Goal: Task Accomplishment & Management: Manage account settings

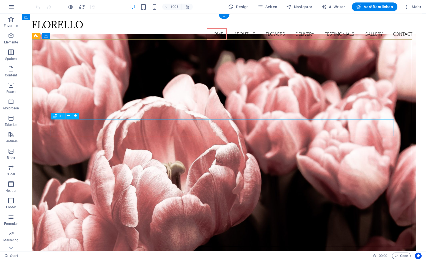
click at [70, 117] on icon at bounding box center [68, 116] width 3 height 6
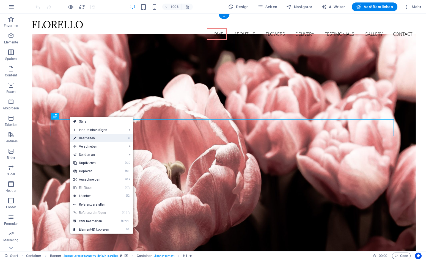
click at [90, 138] on link "⏎ Bearbeiten" at bounding box center [91, 138] width 42 height 8
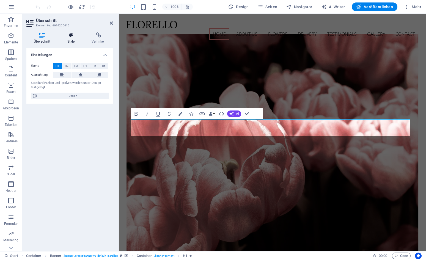
click at [71, 35] on icon at bounding box center [71, 35] width 22 height 6
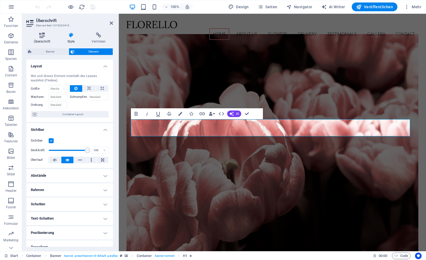
click at [44, 38] on h4 "Überschrift" at bounding box center [43, 38] width 34 height 12
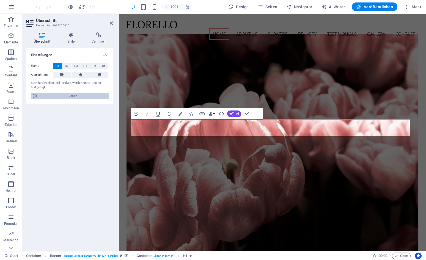
click at [53, 95] on span "Design" at bounding box center [73, 96] width 68 height 7
select select "px"
select select "300"
select select "px"
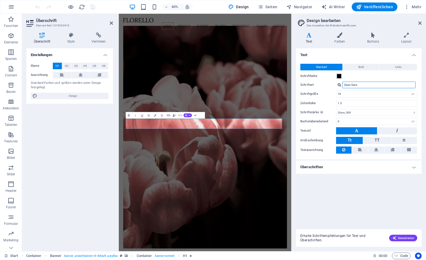
click at [389, 87] on input "Open Sans" at bounding box center [378, 85] width 73 height 7
click at [339, 85] on div at bounding box center [339, 85] width 3 height 4
click at [355, 92] on div "Lora" at bounding box center [380, 92] width 73 height 6
type input "Lora"
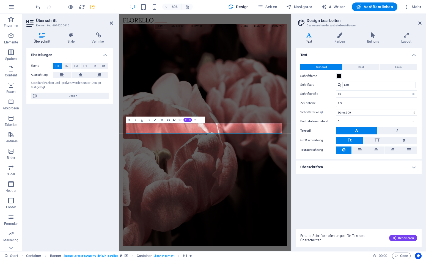
click at [340, 85] on div at bounding box center [339, 85] width 3 height 4
click at [353, 107] on div "Schriften verwalten →" at bounding box center [380, 106] width 73 height 7
select select "popularity"
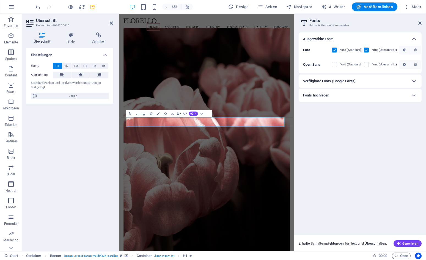
click at [353, 82] on h6 "Verfügbare Fonts (Google Fonts)" at bounding box center [329, 81] width 53 height 7
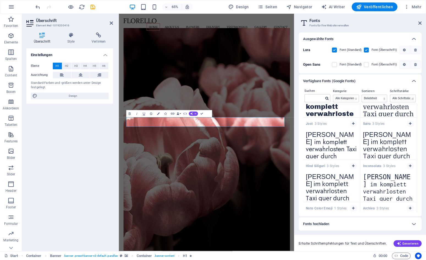
scroll to position [921, 0]
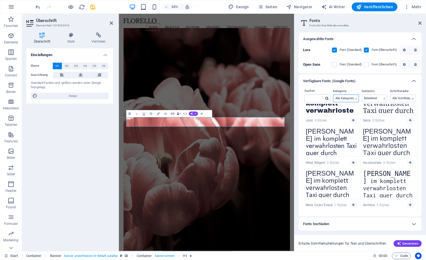
select select "handwriting"
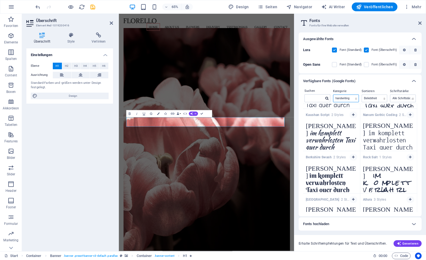
scroll to position [288, 0]
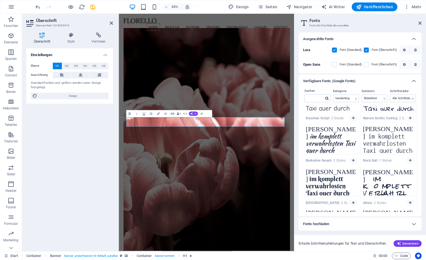
click at [335, 144] on textarea "[PERSON_NAME] im komplett verwahrlosten Taxi quer durch [GEOGRAPHIC_DATA]" at bounding box center [331, 138] width 57 height 30
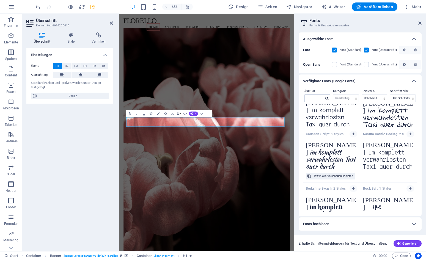
scroll to position [271, 0]
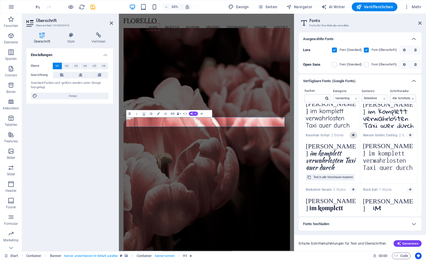
click at [353, 136] on icon "button" at bounding box center [353, 135] width 2 height 3
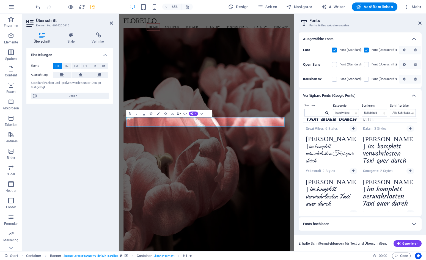
scroll to position [158, 0]
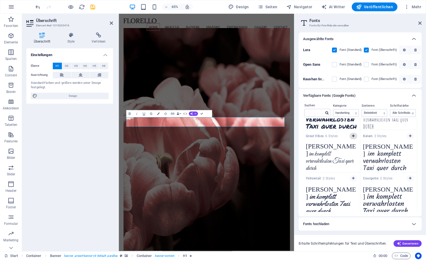
click at [353, 135] on icon "button" at bounding box center [353, 135] width 2 height 3
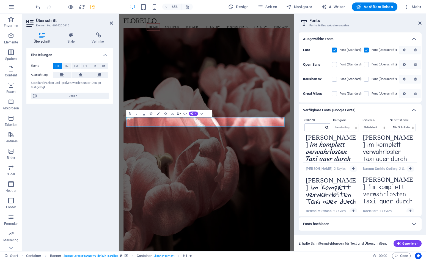
scroll to position [227, 0]
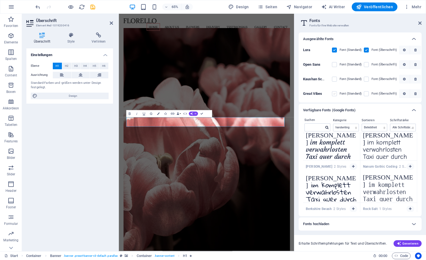
click at [334, 94] on label at bounding box center [334, 93] width 5 height 5
click at [0, 0] on Vibes "checkbox" at bounding box center [0, 0] width 0 height 0
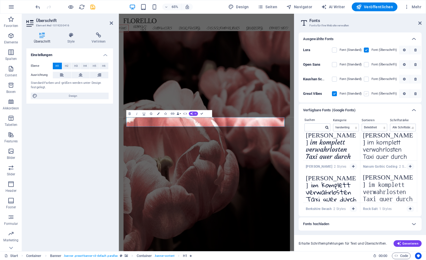
click at [367, 94] on label at bounding box center [366, 93] width 5 height 5
click at [0, 0] on Vibes "checkbox" at bounding box center [0, 0] width 0 height 0
click at [335, 79] on label at bounding box center [334, 79] width 5 height 5
click at [0, 0] on Script "checkbox" at bounding box center [0, 0] width 0 height 0
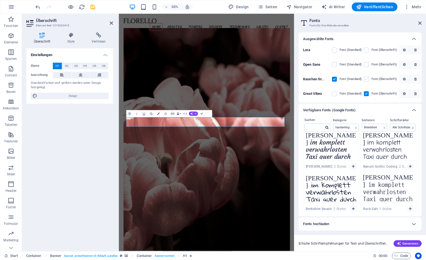
click at [365, 77] on label at bounding box center [366, 79] width 5 height 5
click at [0, 0] on Script "checkbox" at bounding box center [0, 0] width 0 height 0
click at [335, 80] on label at bounding box center [334, 79] width 5 height 5
click at [0, 0] on Script "checkbox" at bounding box center [0, 0] width 0 height 0
click at [367, 96] on label at bounding box center [366, 93] width 5 height 5
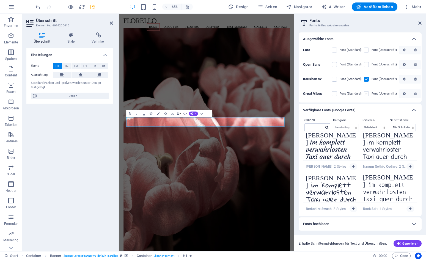
click at [0, 0] on Vibes "checkbox" at bounding box center [0, 0] width 0 height 0
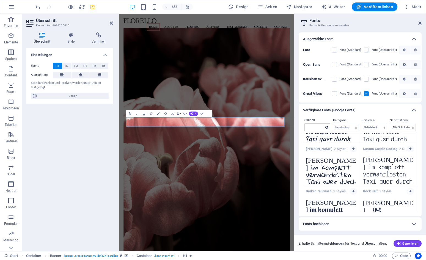
scroll to position [245, 0]
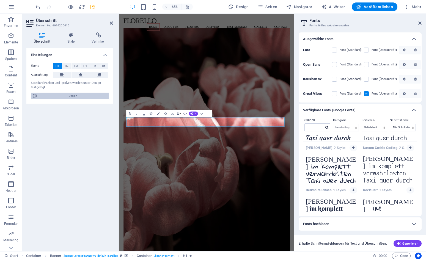
click at [92, 94] on span "Design" at bounding box center [73, 96] width 68 height 7
select select "px"
select select "300"
select select "px"
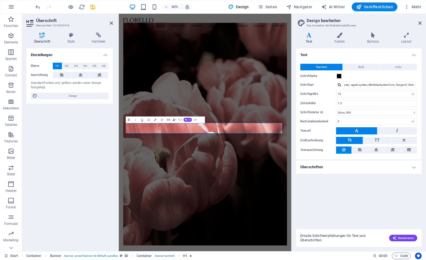
click at [353, 141] on button "Tt" at bounding box center [349, 140] width 27 height 7
click at [402, 141] on button "tt" at bounding box center [404, 140] width 26 height 7
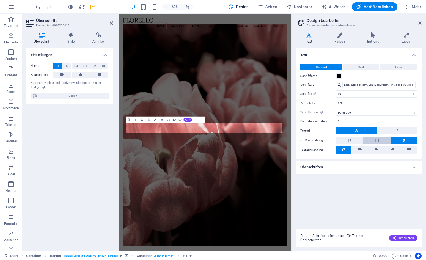
click at [370, 142] on button "TT" at bounding box center [377, 140] width 28 height 7
click at [359, 141] on button "Tt" at bounding box center [349, 140] width 27 height 7
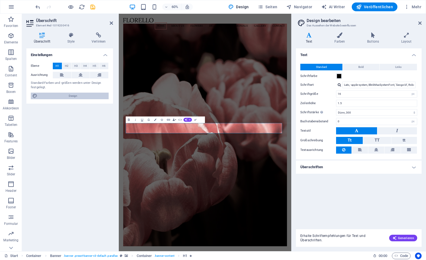
click at [73, 96] on span "Design" at bounding box center [73, 96] width 68 height 7
click at [370, 83] on input "Lato, -apple-system, BlinkMaxSystemFont, 'Seoge UI', Roboto, 'Helvetica Neue', …" at bounding box center [378, 85] width 73 height 7
click at [340, 85] on div at bounding box center [339, 85] width 3 height 4
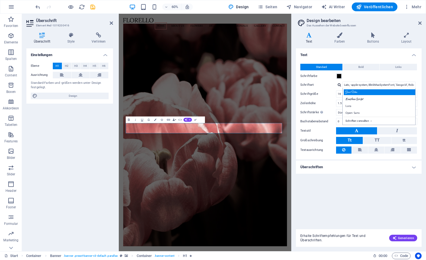
click at [353, 92] on div "Great Vibes" at bounding box center [380, 92] width 73 height 6
type input "Great Vibes"
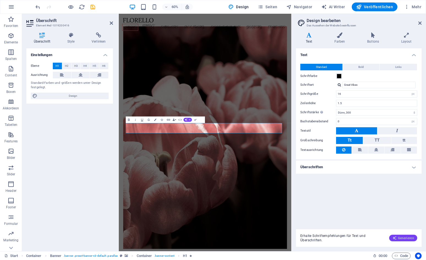
click at [394, 238] on icon "button" at bounding box center [394, 238] width 4 height 4
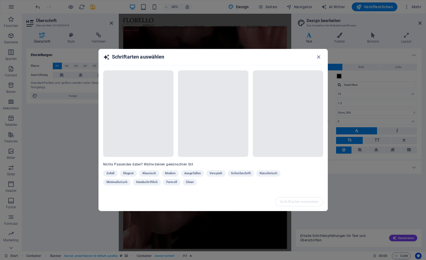
click at [132, 174] on div "Zufall Elegant Klassisch Modern Ausgefallen Verspielt Schreibschrift Künstleris…" at bounding box center [199, 179] width 193 height 18
click at [319, 56] on icon "button" at bounding box center [318, 57] width 6 height 6
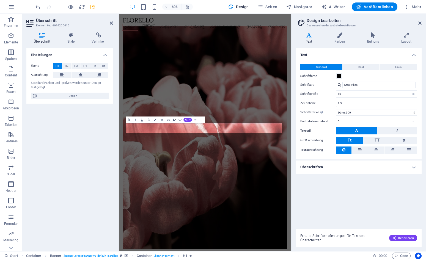
click at [339, 85] on div at bounding box center [339, 85] width 3 height 4
click at [351, 121] on div "Schriften verwalten →" at bounding box center [380, 120] width 73 height 7
select select "popularity"
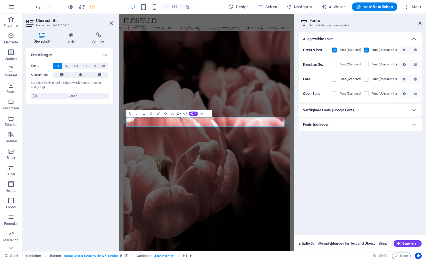
click at [344, 111] on h6 "Verfügbare Fonts (Google Fonts)" at bounding box center [329, 110] width 53 height 7
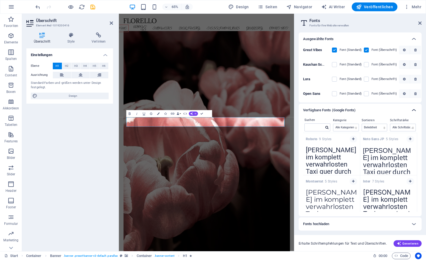
click at [414, 109] on icon at bounding box center [414, 110] width 7 height 7
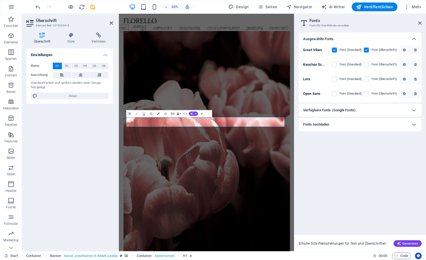
click at [326, 123] on h6 "Fonts hochladen" at bounding box center [316, 124] width 26 height 7
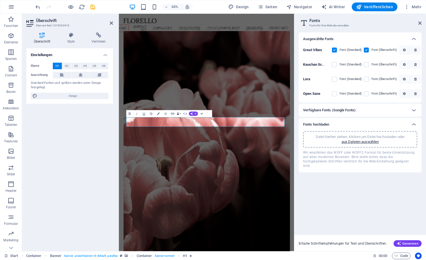
click at [331, 113] on h6 "Verfügbare Fonts (Google Fonts)" at bounding box center [329, 110] width 53 height 7
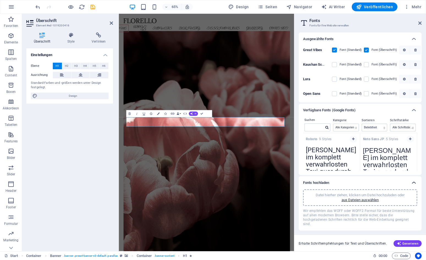
click at [414, 183] on icon at bounding box center [414, 183] width 7 height 7
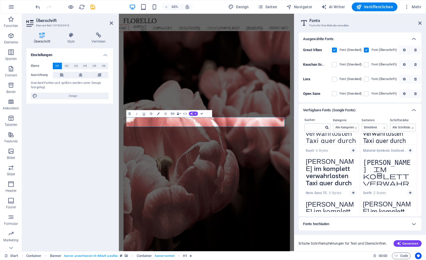
scroll to position [511, 0]
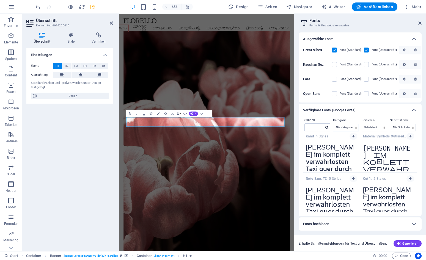
select select "handwriting"
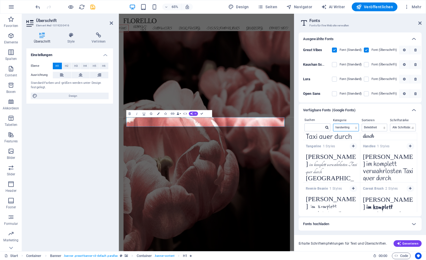
scroll to position [501, 0]
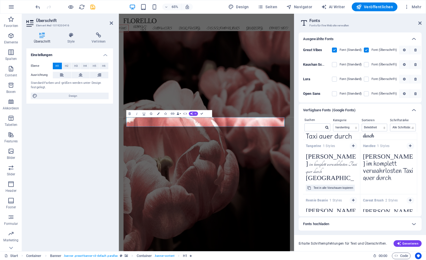
click at [341, 169] on textarea "[PERSON_NAME] im komplett verwahrlosten Taxi quer durch [GEOGRAPHIC_DATA]" at bounding box center [331, 166] width 57 height 30
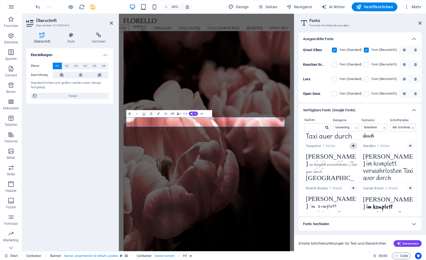
click at [353, 147] on icon "button" at bounding box center [353, 145] width 2 height 3
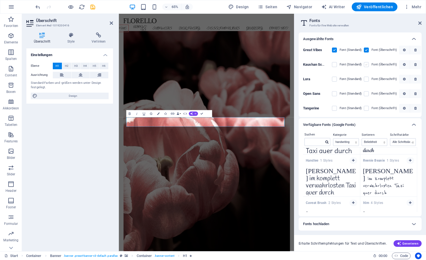
click at [365, 64] on label at bounding box center [366, 64] width 5 height 5
click at [0, 0] on Script "checkbox" at bounding box center [0, 0] width 0 height 0
click at [365, 78] on label at bounding box center [366, 79] width 5 height 5
click at [0, 0] on input "checkbox" at bounding box center [0, 0] width 0 height 0
click at [367, 95] on label at bounding box center [366, 93] width 5 height 5
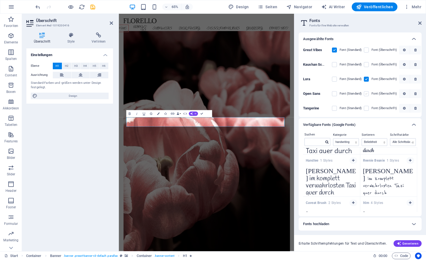
click at [0, 0] on Sans "checkbox" at bounding box center [0, 0] width 0 height 0
click at [366, 107] on label at bounding box center [366, 108] width 5 height 5
click at [0, 0] on input "checkbox" at bounding box center [0, 0] width 0 height 0
click at [367, 49] on label at bounding box center [366, 50] width 5 height 5
click at [0, 0] on Vibes "checkbox" at bounding box center [0, 0] width 0 height 0
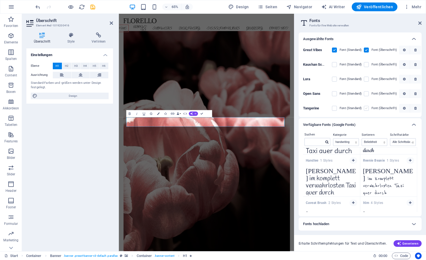
click at [366, 107] on label at bounding box center [366, 108] width 5 height 5
click at [0, 0] on input "checkbox" at bounding box center [0, 0] width 0 height 0
click at [334, 61] on div "Font (Standard)" at bounding box center [347, 64] width 30 height 7
click at [334, 64] on label at bounding box center [334, 64] width 5 height 5
click at [0, 0] on Script "checkbox" at bounding box center [0, 0] width 0 height 0
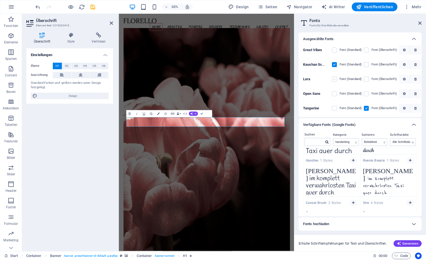
click at [333, 79] on label at bounding box center [334, 79] width 5 height 5
click at [0, 0] on input "checkbox" at bounding box center [0, 0] width 0 height 0
click at [336, 94] on label at bounding box center [334, 93] width 5 height 5
click at [0, 0] on Sans "checkbox" at bounding box center [0, 0] width 0 height 0
click at [336, 108] on label at bounding box center [334, 108] width 5 height 5
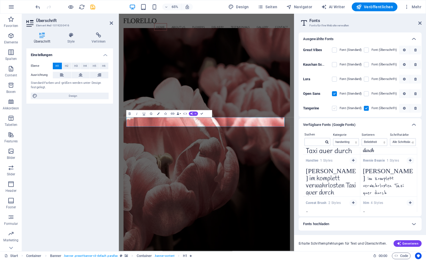
click at [0, 0] on input "checkbox" at bounding box center [0, 0] width 0 height 0
click at [335, 93] on label at bounding box center [334, 93] width 5 height 5
click at [0, 0] on Sans "checkbox" at bounding box center [0, 0] width 0 height 0
click at [334, 80] on label at bounding box center [334, 79] width 5 height 5
click at [0, 0] on input "checkbox" at bounding box center [0, 0] width 0 height 0
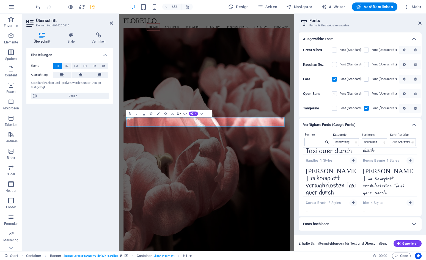
click at [334, 93] on label at bounding box center [334, 93] width 5 height 5
click at [0, 0] on Sans "checkbox" at bounding box center [0, 0] width 0 height 0
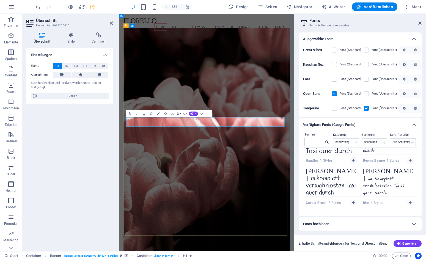
click at [405, 109] on icon "button" at bounding box center [404, 108] width 3 height 3
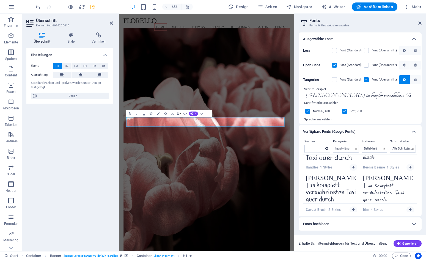
scroll to position [27, 0]
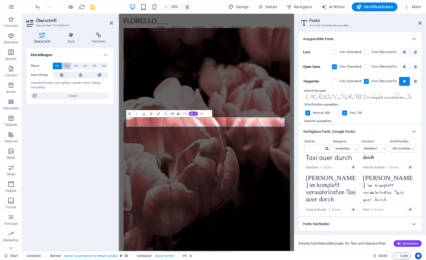
click at [64, 67] on button "H2" at bounding box center [66, 66] width 9 height 7
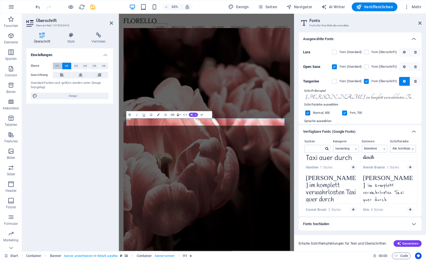
click at [58, 66] on span "H1" at bounding box center [58, 66] width 4 height 7
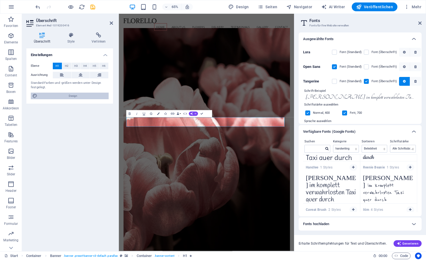
click at [62, 94] on span "Design" at bounding box center [73, 96] width 68 height 7
select select "px"
select select "300"
select select "px"
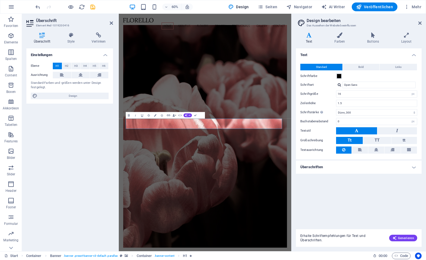
click at [348, 139] on span "Tt" at bounding box center [350, 140] width 4 height 5
click at [346, 148] on button at bounding box center [343, 150] width 15 height 7
click at [364, 151] on button at bounding box center [360, 150] width 16 height 7
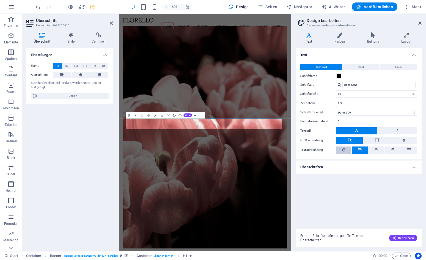
click at [347, 149] on button at bounding box center [343, 150] width 15 height 7
click at [372, 139] on button "TT" at bounding box center [377, 140] width 28 height 7
click at [398, 138] on button "tt" at bounding box center [404, 140] width 26 height 7
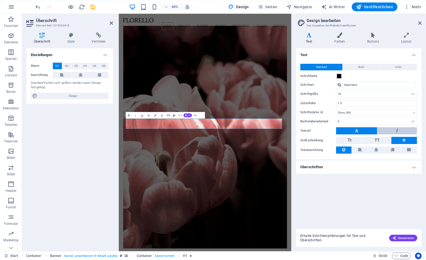
click at [395, 128] on button at bounding box center [397, 130] width 40 height 7
click at [369, 132] on button at bounding box center [356, 130] width 41 height 7
click at [358, 141] on button "Tt" at bounding box center [349, 140] width 27 height 7
click at [130, 116] on icon "button" at bounding box center [129, 115] width 4 height 4
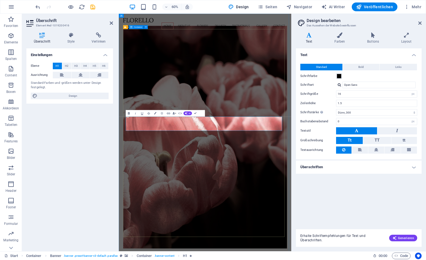
click at [130, 115] on icon "button" at bounding box center [129, 113] width 4 height 4
click at [135, 115] on icon "button" at bounding box center [135, 113] width 4 height 4
click at [129, 114] on icon "button" at bounding box center [129, 113] width 4 height 4
click at [133, 114] on icon "button" at bounding box center [135, 113] width 4 height 4
click at [129, 114] on icon "button" at bounding box center [129, 113] width 4 height 4
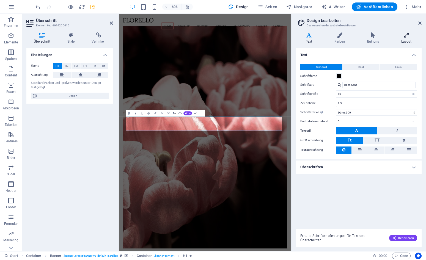
click at [404, 39] on h4 "Layout" at bounding box center [406, 38] width 31 height 12
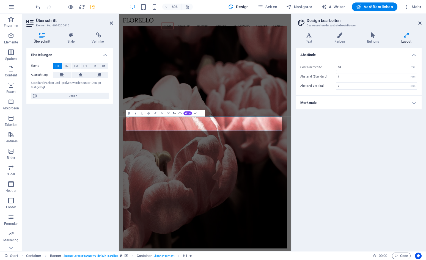
click at [339, 104] on h4 "Merkmale" at bounding box center [359, 102] width 126 height 13
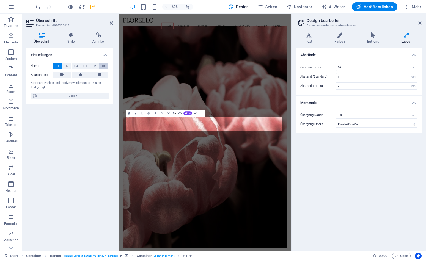
click at [104, 66] on span "H6" at bounding box center [104, 66] width 4 height 7
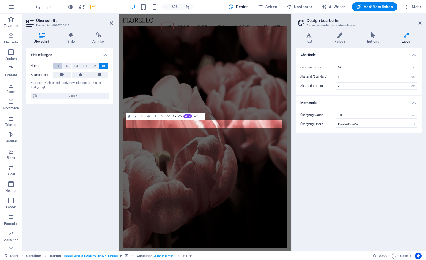
click at [58, 64] on span "H1" at bounding box center [58, 66] width 4 height 7
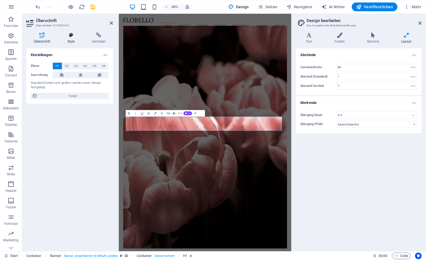
click at [70, 34] on icon at bounding box center [71, 35] width 22 height 6
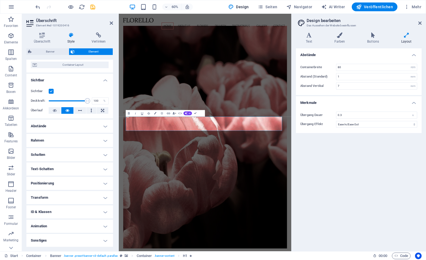
scroll to position [49, 0]
click at [42, 214] on h4 "ID & Klassen" at bounding box center [69, 212] width 87 height 13
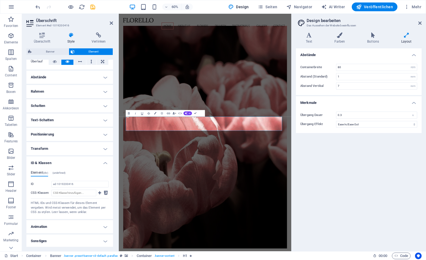
scroll to position [98, 0]
click at [33, 244] on h4 "Sonstiges" at bounding box center [69, 241] width 87 height 13
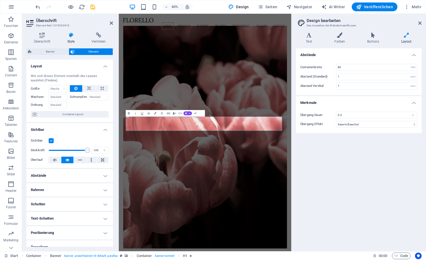
scroll to position [0, 0]
click at [310, 38] on h4 "Text" at bounding box center [310, 38] width 28 height 12
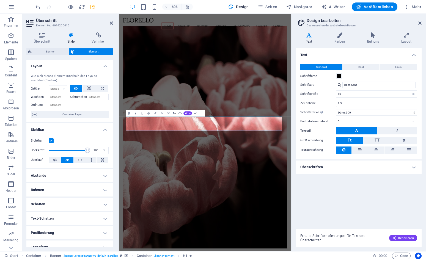
click at [354, 141] on button "Tt" at bounding box center [349, 140] width 27 height 7
click at [369, 130] on button at bounding box center [356, 130] width 41 height 7
click at [391, 131] on button at bounding box center [397, 130] width 40 height 7
click at [361, 135] on div "Standard Bold Links Schriftfarbe Schriftart Open Sans Schriftgröße 16 rem px Ze…" at bounding box center [359, 108] width 128 height 101
click at [361, 131] on button at bounding box center [356, 130] width 41 height 7
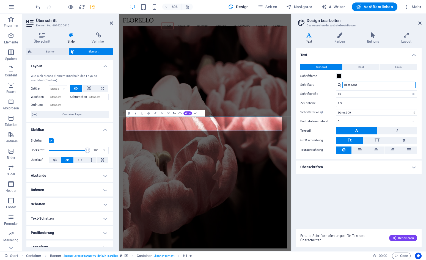
click at [363, 87] on input "Open Sans" at bounding box center [378, 85] width 73 height 7
click at [338, 84] on div at bounding box center [339, 85] width 3 height 4
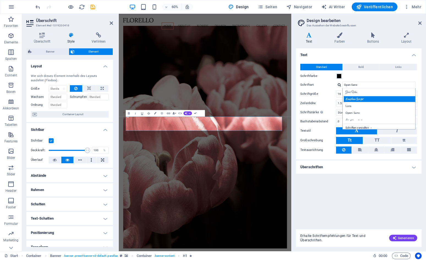
click at [354, 100] on div "Kaushan Script" at bounding box center [380, 99] width 73 height 6
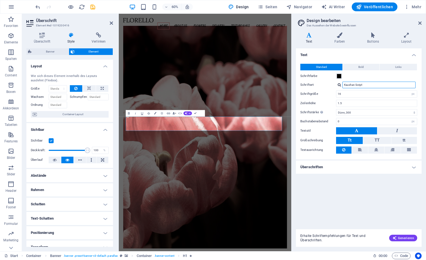
click at [362, 84] on input "Kaushan Script" at bounding box center [378, 85] width 73 height 7
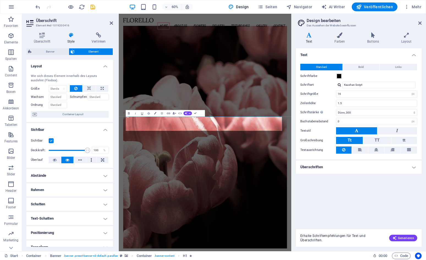
click at [340, 84] on div at bounding box center [339, 85] width 3 height 4
click at [350, 105] on div "Lora" at bounding box center [380, 106] width 73 height 6
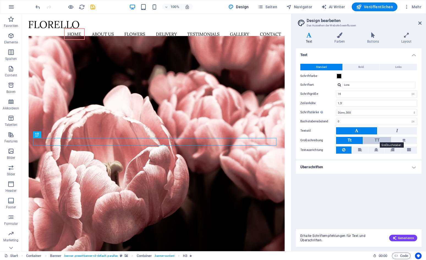
click at [375, 141] on span "TT" at bounding box center [377, 140] width 5 height 5
click at [355, 139] on button "Tt" at bounding box center [349, 140] width 27 height 7
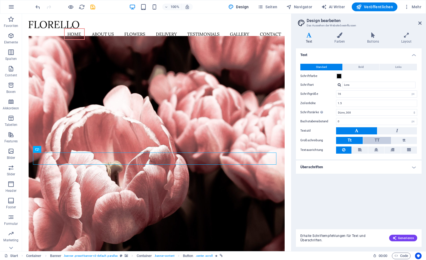
click at [381, 138] on button "TT" at bounding box center [377, 140] width 28 height 7
click at [352, 140] on button "Tt" at bounding box center [349, 140] width 27 height 7
click at [11, 10] on button "button" at bounding box center [11, 6] width 13 height 13
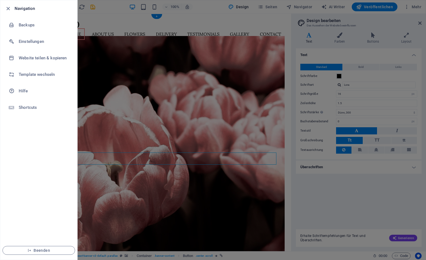
click at [30, 8] on h6 "Navigation" at bounding box center [44, 8] width 58 height 7
drag, startPoint x: 34, startPoint y: 56, endPoint x: 32, endPoint y: 73, distance: 17.7
click at [32, 73] on ul "Navigation Backups Einstellungen Website teilen & kopieren Template wechseln Hi…" at bounding box center [38, 130] width 77 height 260
click at [32, 73] on h6 "Template wechseln" at bounding box center [44, 74] width 51 height 7
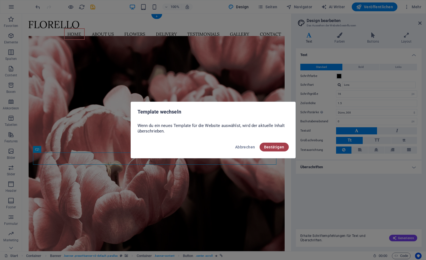
click at [284, 147] on span "Bestätigen" at bounding box center [274, 147] width 20 height 4
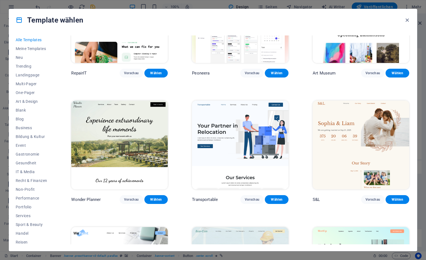
scroll to position [200, 0]
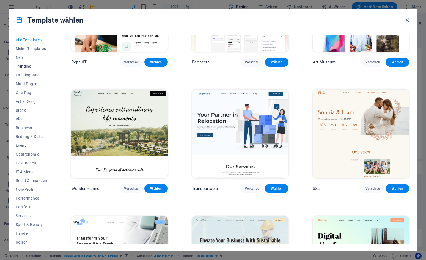
click at [29, 68] on button "Trending" at bounding box center [31, 66] width 31 height 9
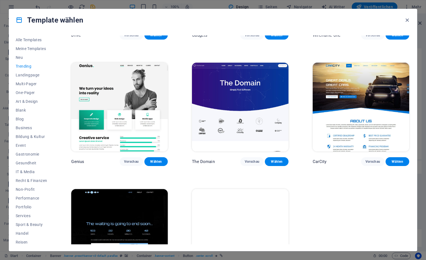
scroll to position [482, 0]
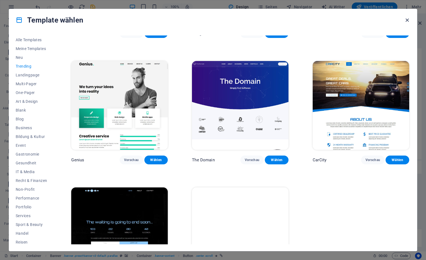
click at [408, 18] on icon "button" at bounding box center [407, 20] width 6 height 6
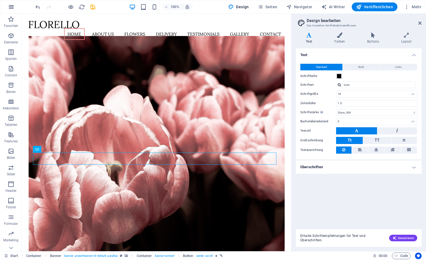
click at [16, 8] on button "button" at bounding box center [11, 6] width 13 height 13
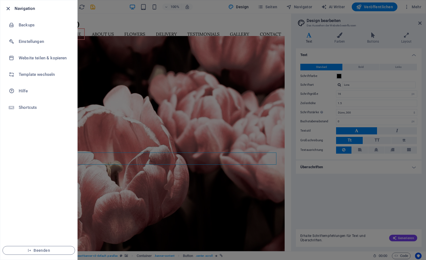
click at [9, 8] on icon "button" at bounding box center [8, 9] width 6 height 6
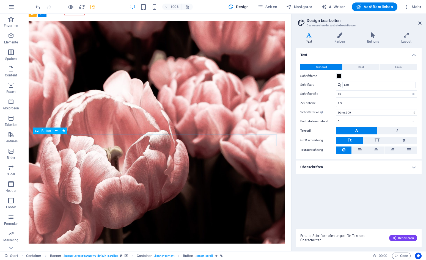
scroll to position [31, 0]
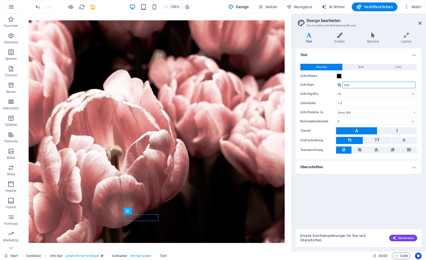
click at [372, 86] on input "Lora" at bounding box center [378, 85] width 73 height 7
click at [339, 85] on div at bounding box center [339, 85] width 3 height 4
click at [353, 92] on div "Great Vibes" at bounding box center [380, 92] width 73 height 6
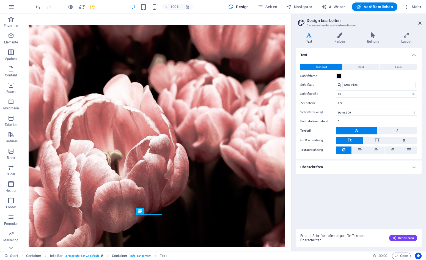
click at [338, 84] on div at bounding box center [339, 85] width 3 height 4
click at [351, 113] on div "Open Sans" at bounding box center [380, 113] width 73 height 6
type input "Open Sans"
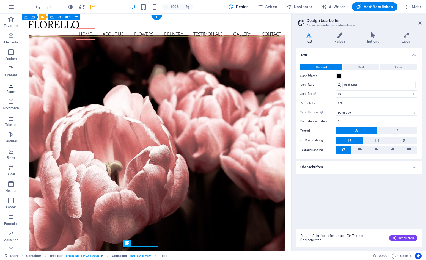
scroll to position [0, 0]
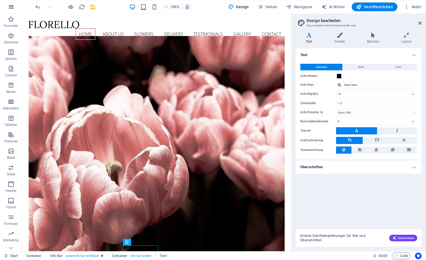
click at [12, 7] on icon "button" at bounding box center [11, 7] width 7 height 7
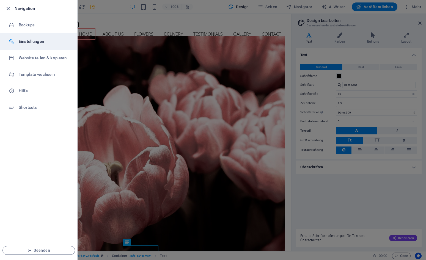
click at [26, 38] on li "Einstellungen" at bounding box center [38, 41] width 77 height 17
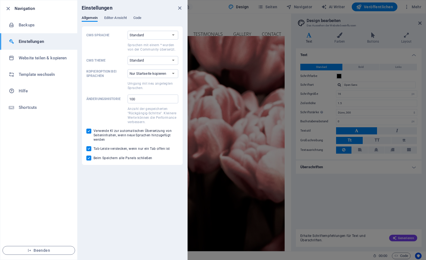
click at [33, 8] on h6 "Navigation" at bounding box center [44, 8] width 58 height 7
click at [211, 17] on div at bounding box center [213, 130] width 426 height 260
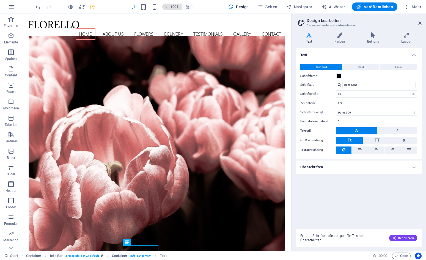
click at [179, 9] on h6 "100%" at bounding box center [175, 7] width 9 height 7
click at [12, 6] on icon "button" at bounding box center [11, 7] width 7 height 7
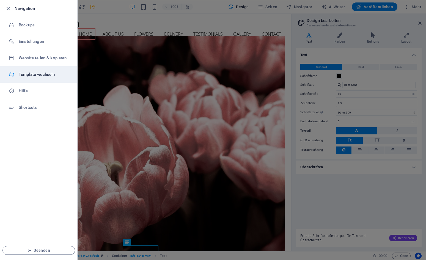
click at [31, 74] on h6 "Template wechseln" at bounding box center [44, 74] width 51 height 7
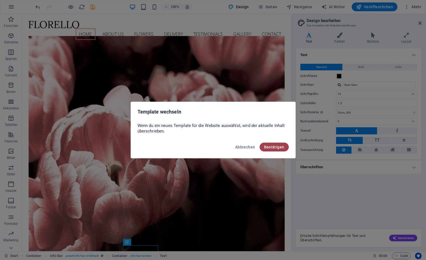
click at [278, 144] on button "Bestätigen" at bounding box center [274, 147] width 29 height 9
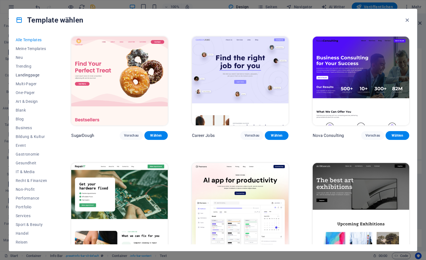
click at [36, 73] on span "Landingpage" at bounding box center [31, 75] width 31 height 4
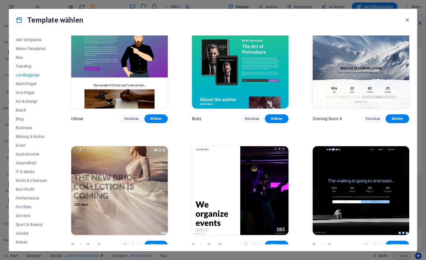
scroll to position [903, 0]
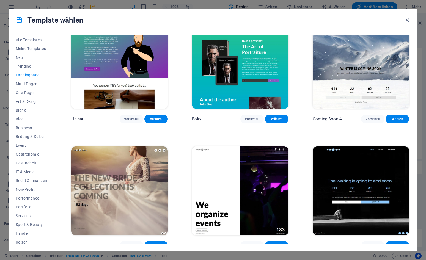
click at [140, 177] on img at bounding box center [119, 191] width 97 height 89
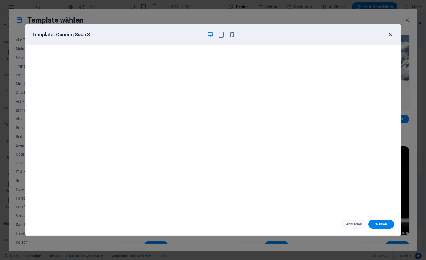
click at [389, 35] on icon "button" at bounding box center [390, 35] width 6 height 6
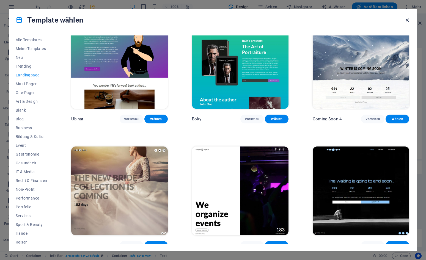
click at [408, 19] on icon "button" at bounding box center [407, 20] width 6 height 6
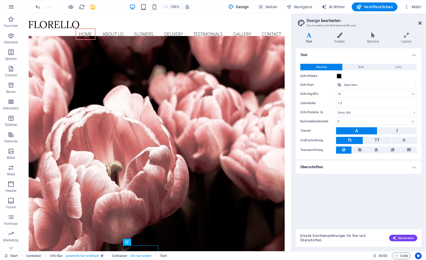
click at [420, 23] on icon at bounding box center [419, 23] width 3 height 4
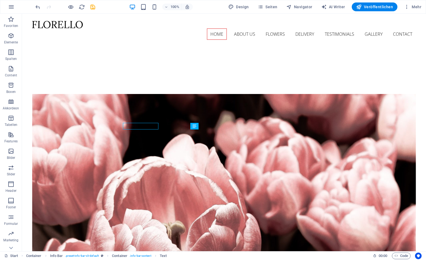
scroll to position [123, 0]
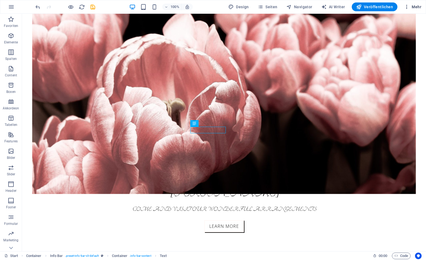
click at [416, 5] on span "Mehr" at bounding box center [412, 7] width 17 height 6
